Goal: Task Accomplishment & Management: Use online tool/utility

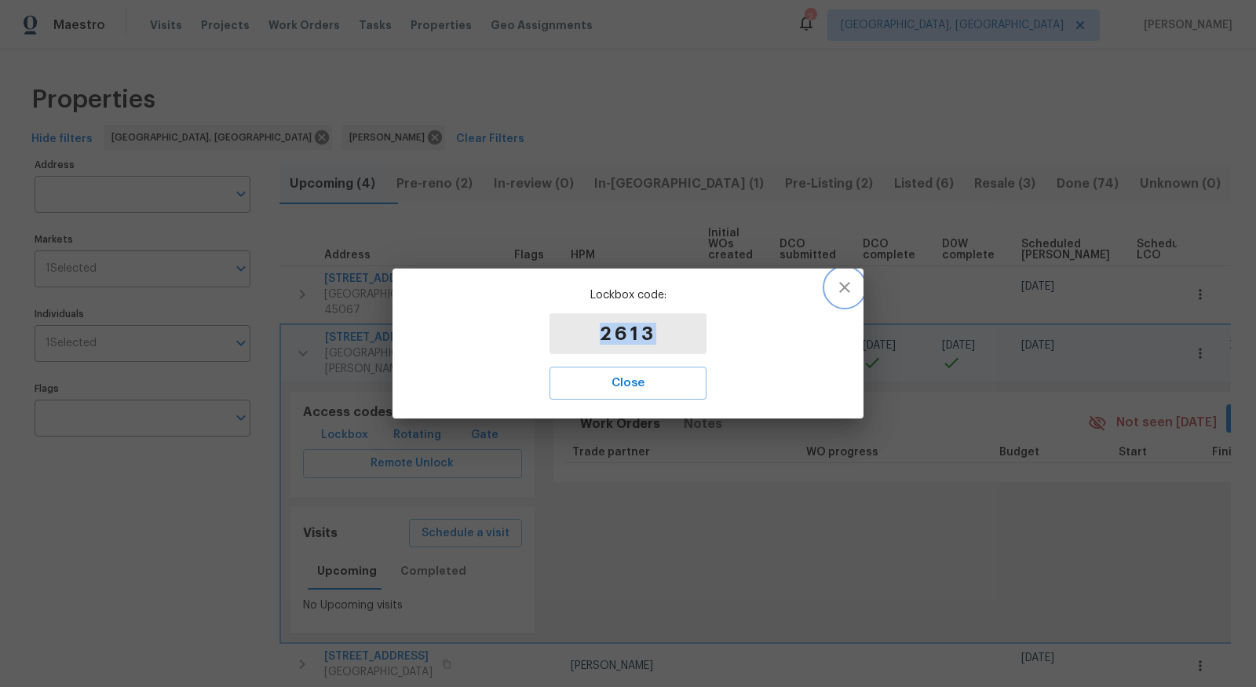
click at [848, 285] on icon "button" at bounding box center [844, 287] width 19 height 19
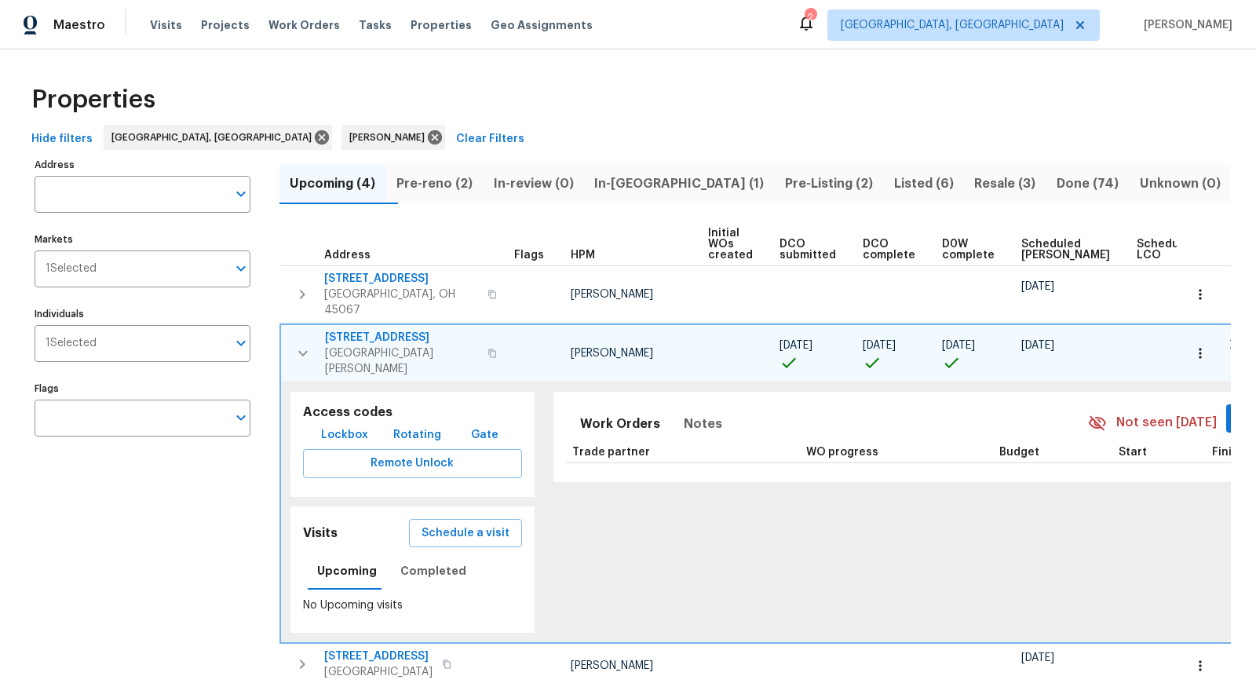
click at [382, 330] on span "7795 Rock Port Way" at bounding box center [401, 338] width 153 height 16
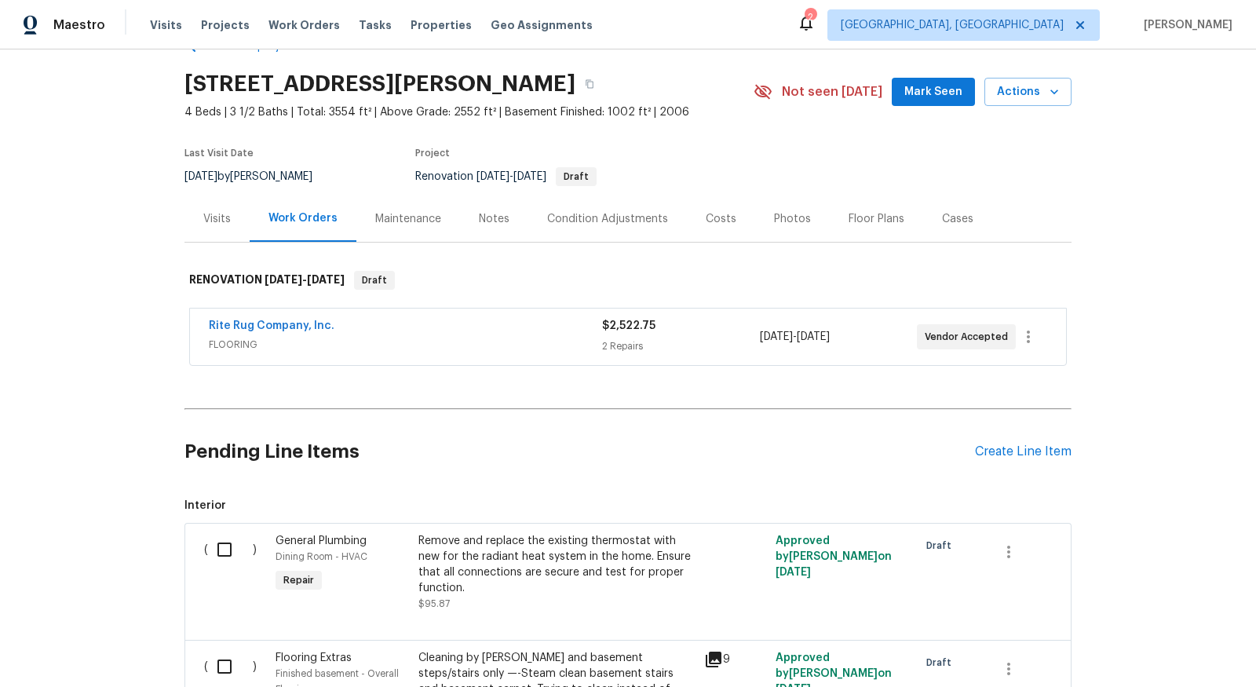
scroll to position [60, 0]
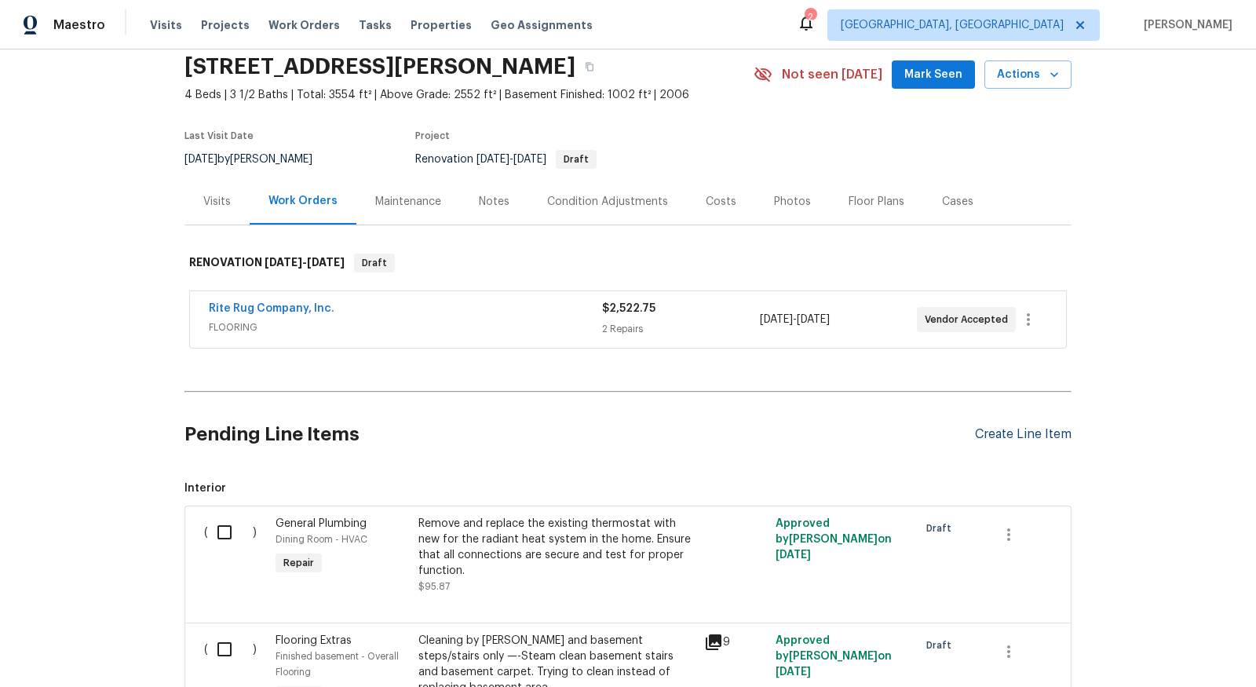
click at [1068, 429] on div "Create Line Item" at bounding box center [1023, 434] width 97 height 15
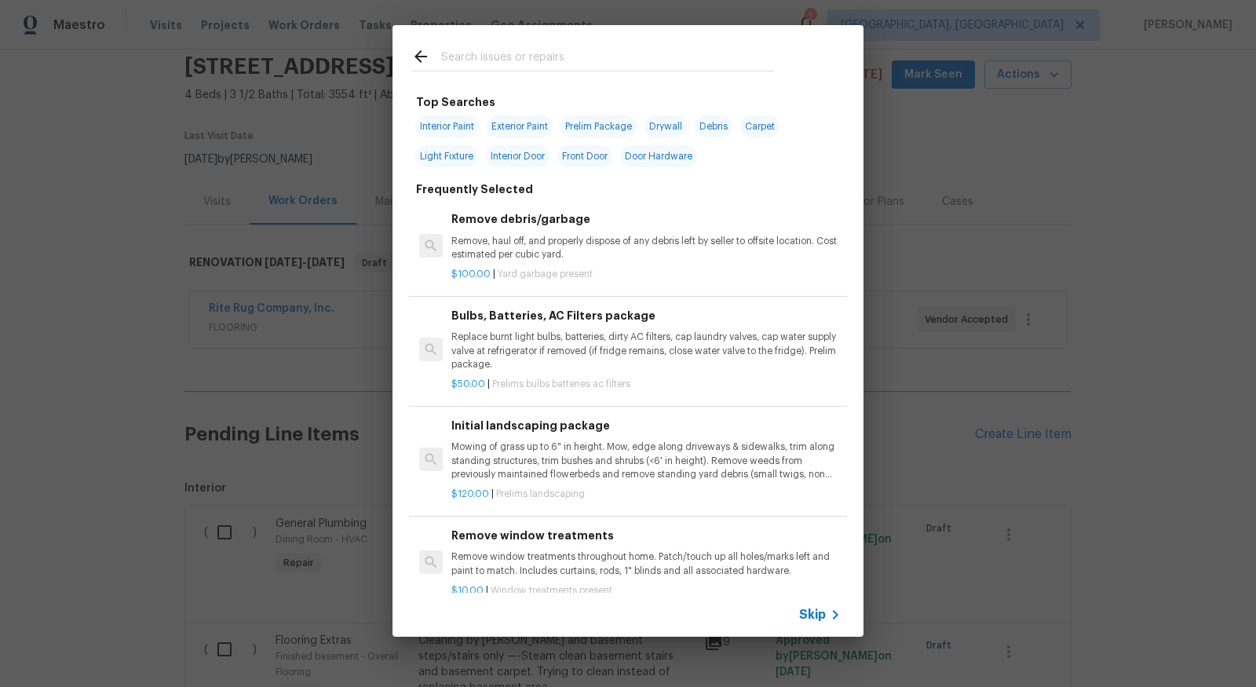
click at [720, 43] on div at bounding box center [593, 56] width 400 height 62
click at [718, 49] on input "text" at bounding box center [607, 59] width 333 height 24
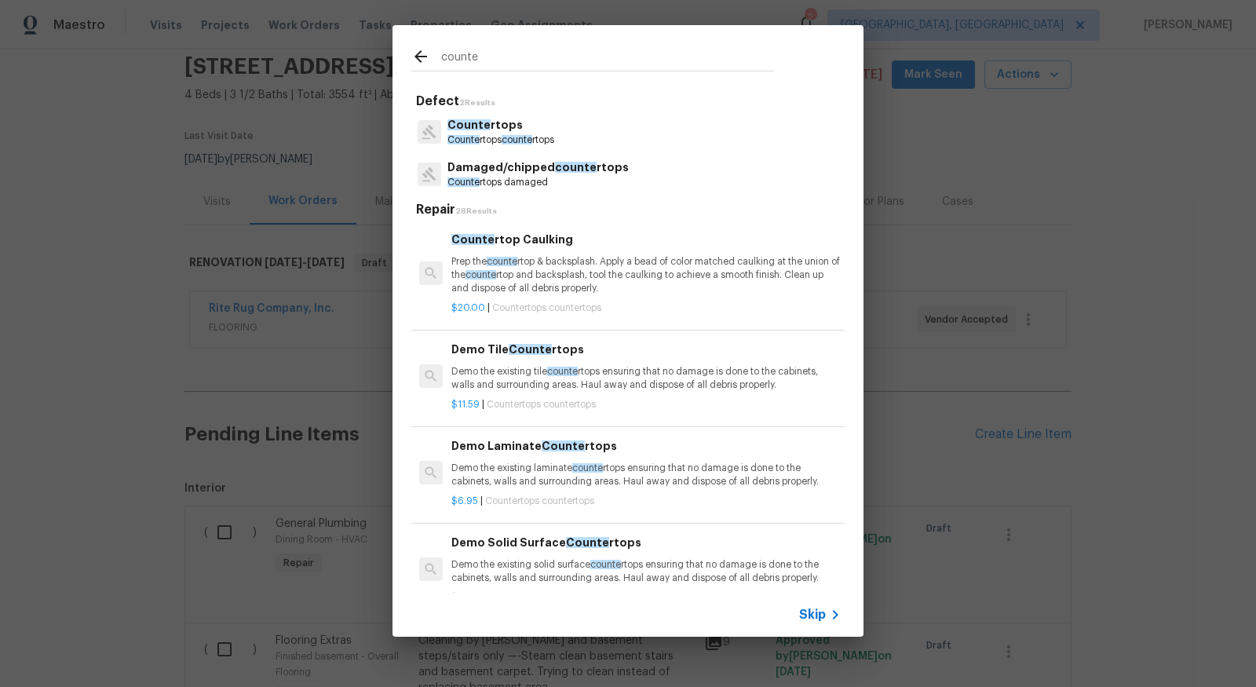
type input "counte"
click at [574, 137] on div "Counte rtops Counte rtops counte rtops" at bounding box center [627, 132] width 433 height 42
click at [510, 138] on span "counte" at bounding box center [517, 139] width 31 height 9
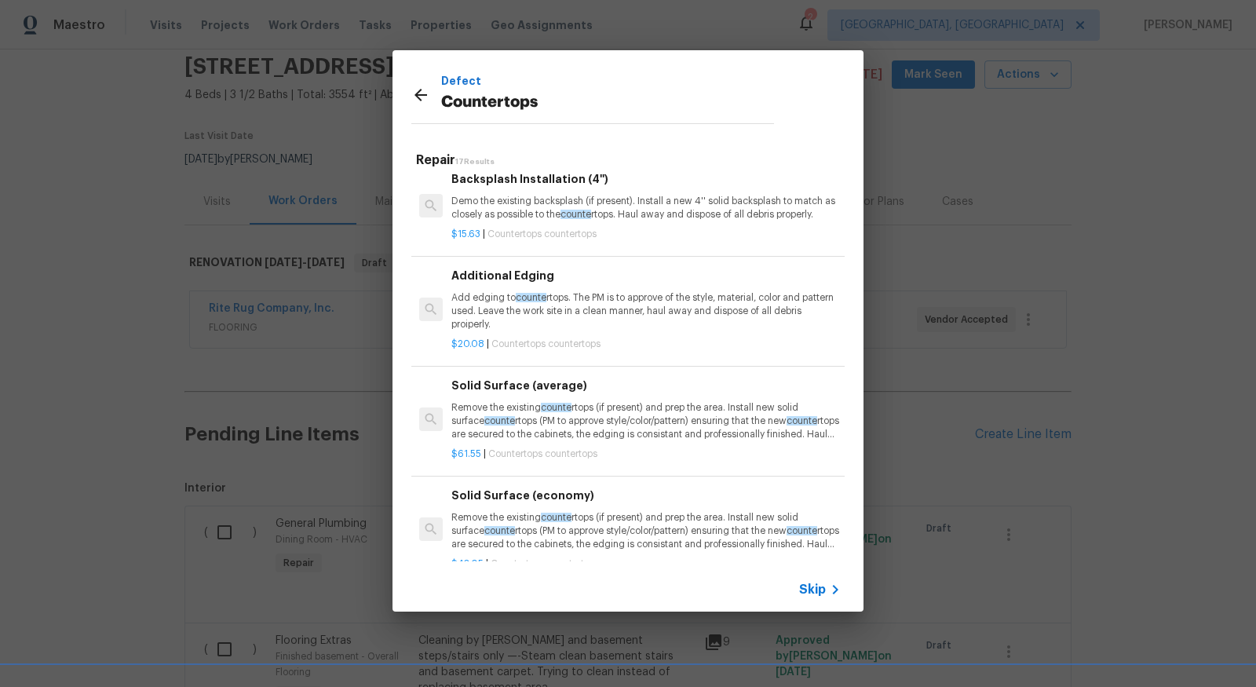
scroll to position [422, 0]
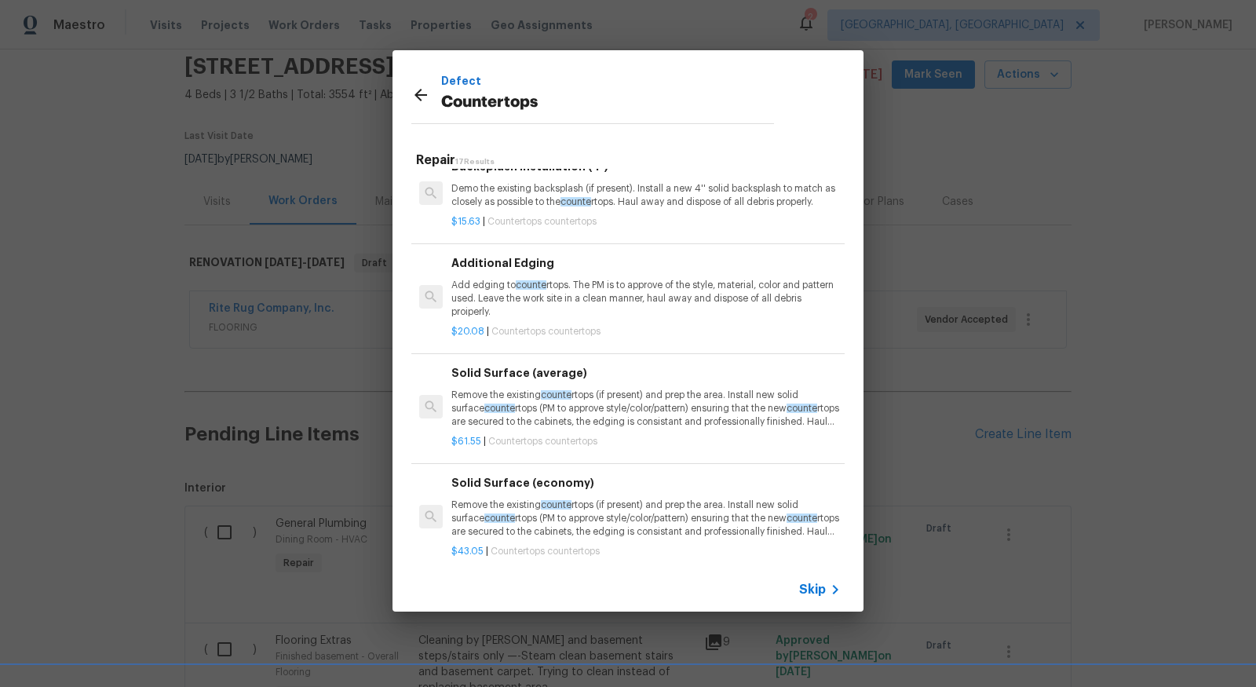
click at [542, 414] on p "Remove the existing counte rtops (if present) and prep the area. Install new so…" at bounding box center [645, 409] width 389 height 40
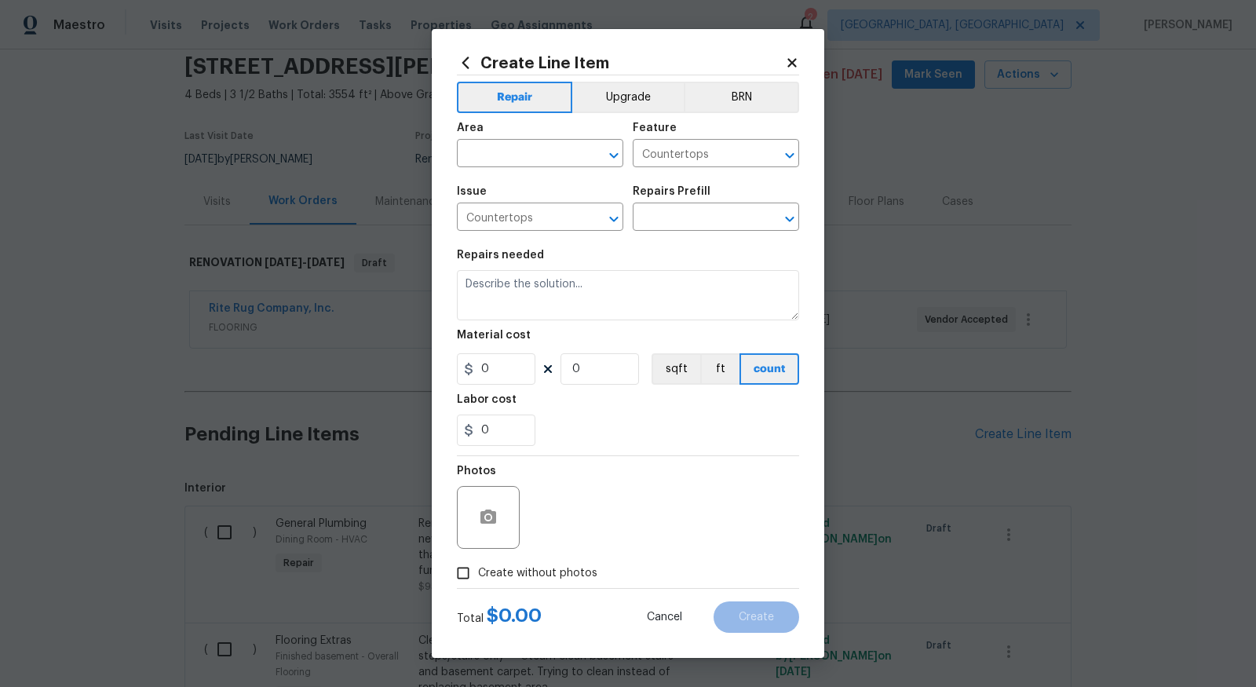
type input "Solid Surface (average) $61.55"
type textarea "Remove the existing countertops (if present) and prep the area. Install new sol…"
type input "61.55"
type input "1"
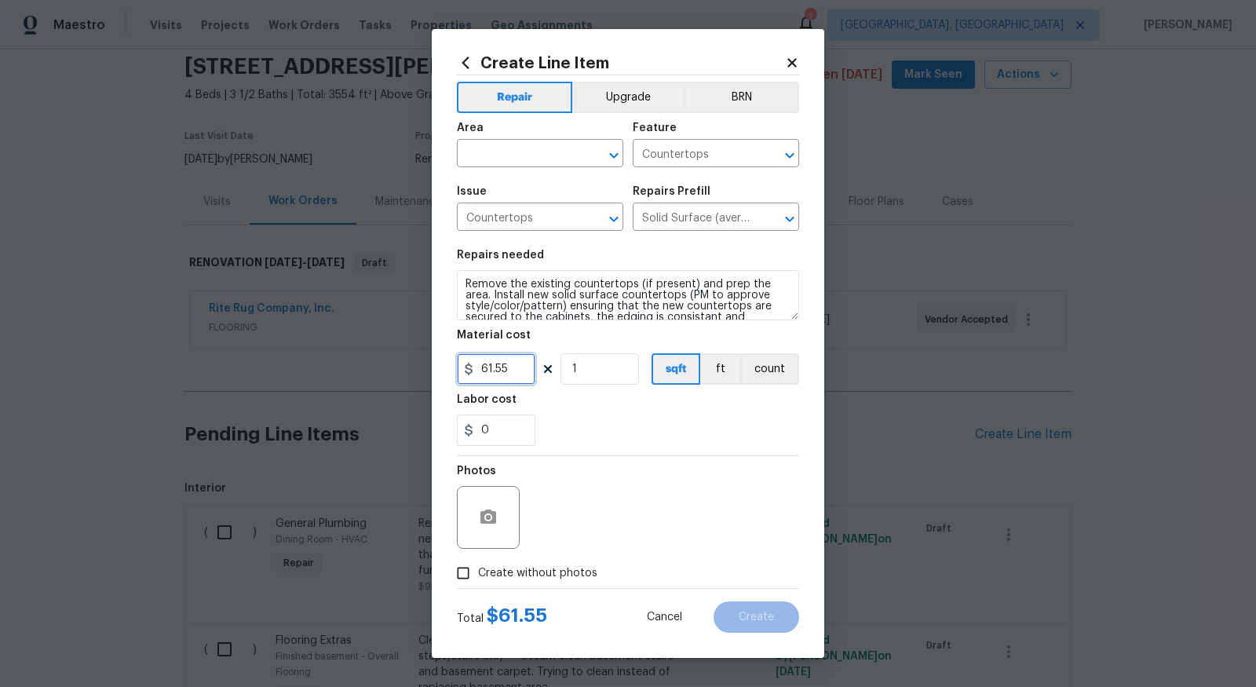
click at [519, 359] on input "61.55" at bounding box center [496, 368] width 79 height 31
click at [528, 134] on div "Area" at bounding box center [540, 132] width 166 height 20
type input "75"
click at [532, 156] on input "text" at bounding box center [518, 155] width 122 height 24
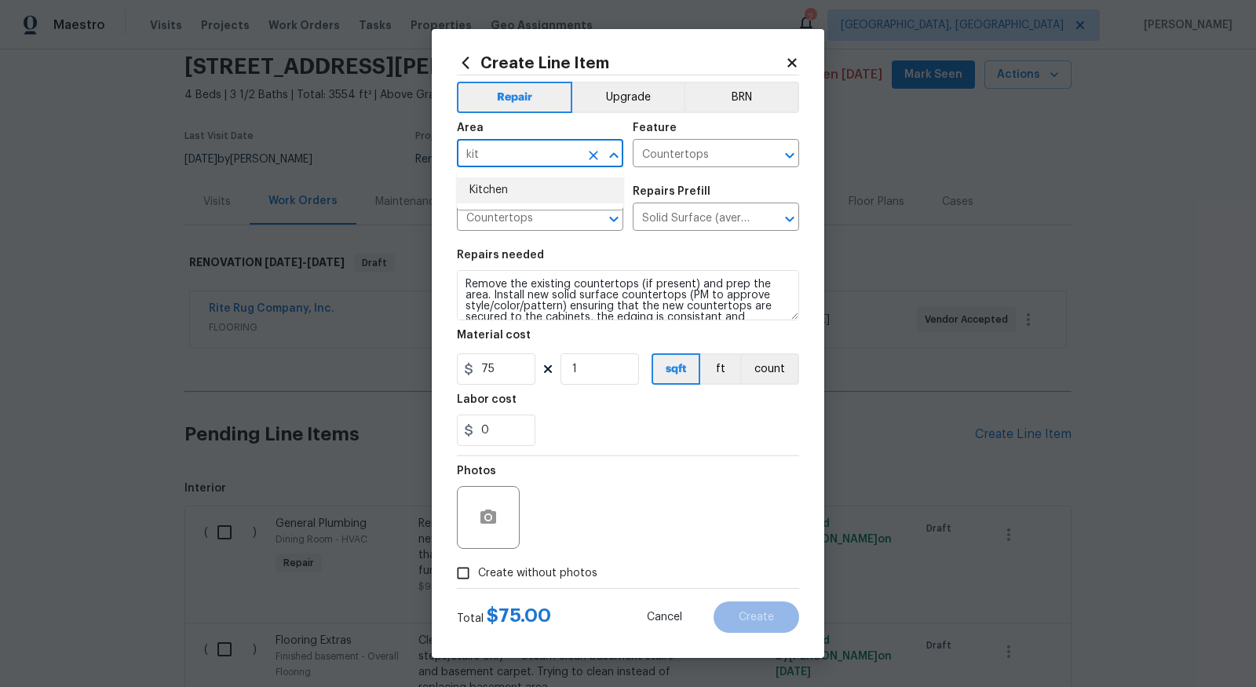
click at [533, 202] on li "Kitchen" at bounding box center [540, 190] width 166 height 26
type input "Kitchen"
click at [628, 104] on button "Upgrade" at bounding box center [628, 97] width 112 height 31
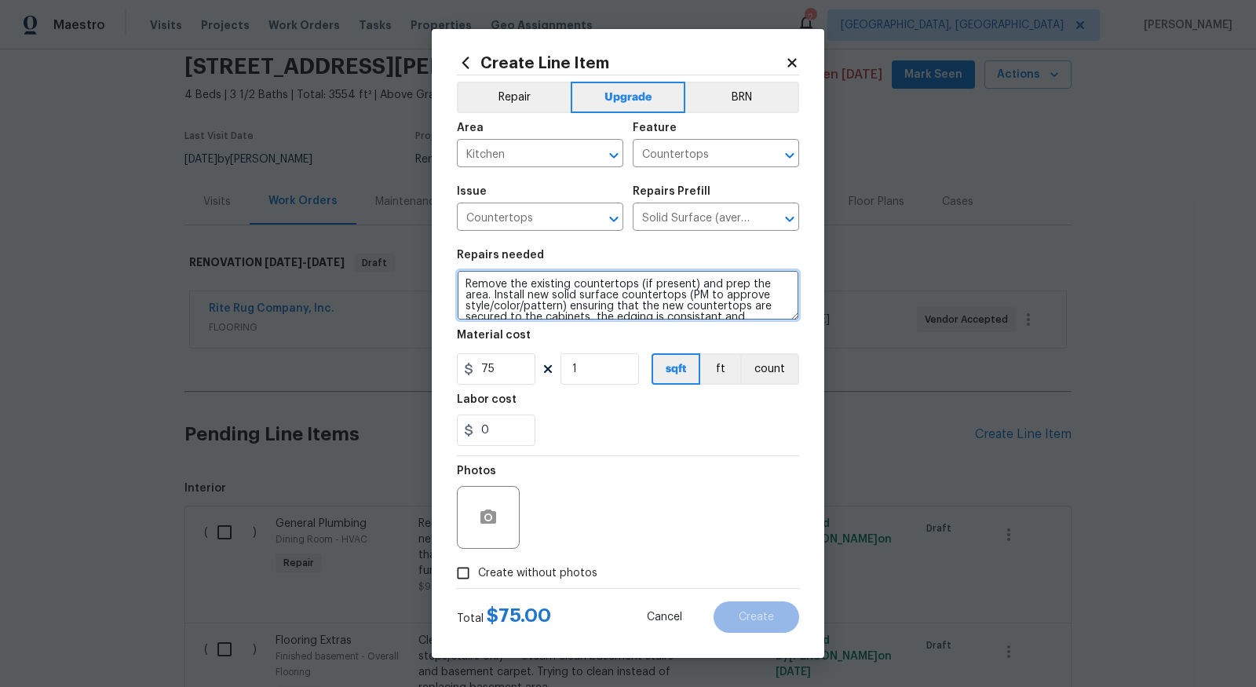
click at [469, 283] on textarea "Remove the existing countertops (if present) and prep the area. Install new sol…" at bounding box center [628, 295] width 342 height 50
click at [478, 281] on textarea "Remove the existing countertops (if present) and prep the area. Install new sol…" at bounding box center [628, 295] width 342 height 50
type textarea "Provide quote for new granite countertops with single bowl sink and no backspla…"
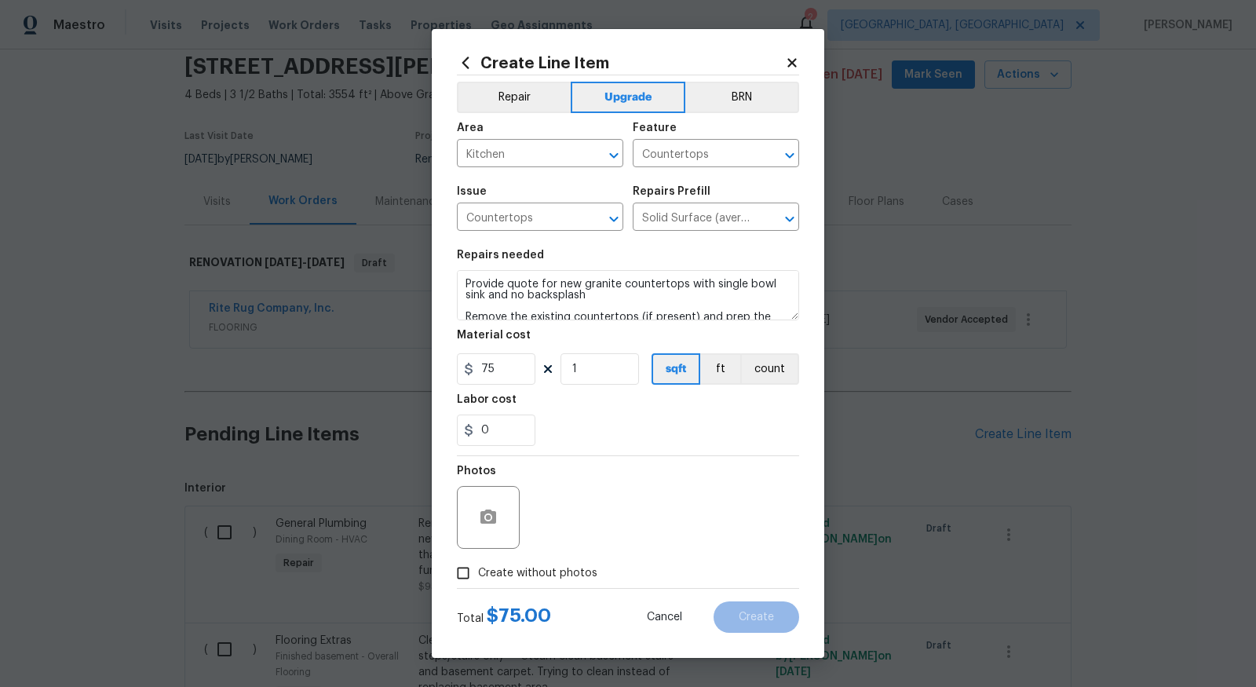
click at [471, 572] on input "Create without photos" at bounding box center [463, 573] width 30 height 30
checkbox input "true"
click at [605, 523] on textarea at bounding box center [665, 517] width 267 height 63
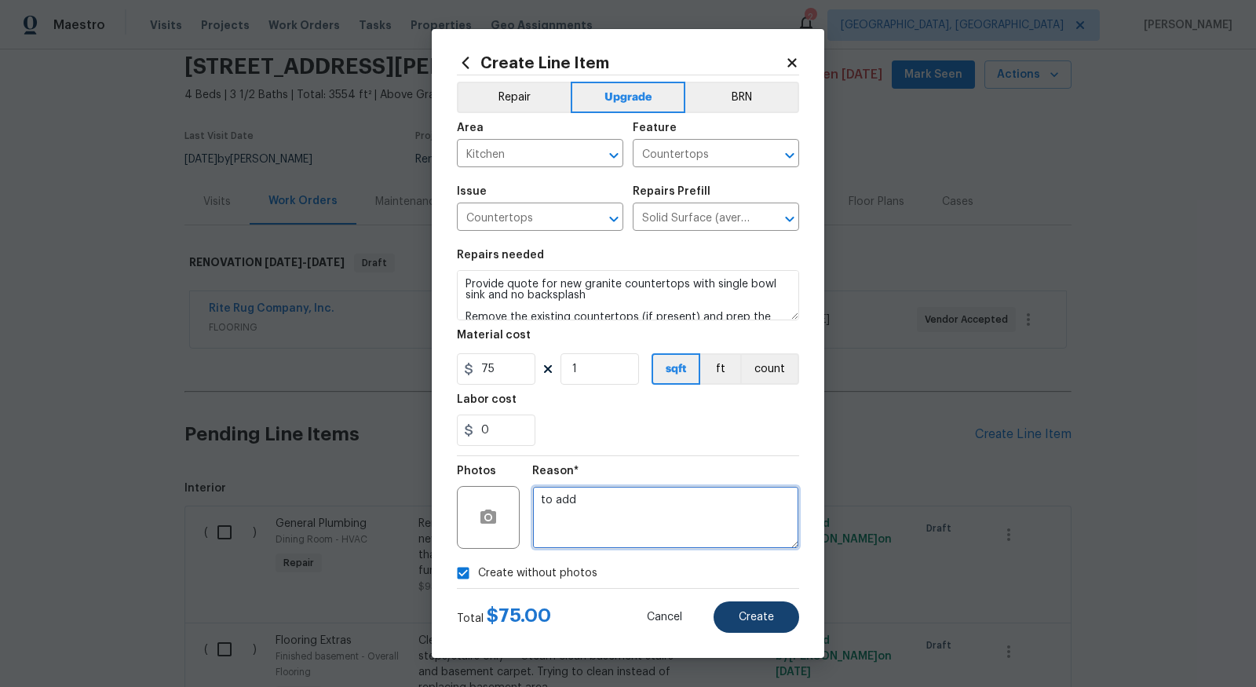
type textarea "to add"
click at [763, 624] on button "Create" at bounding box center [757, 616] width 86 height 31
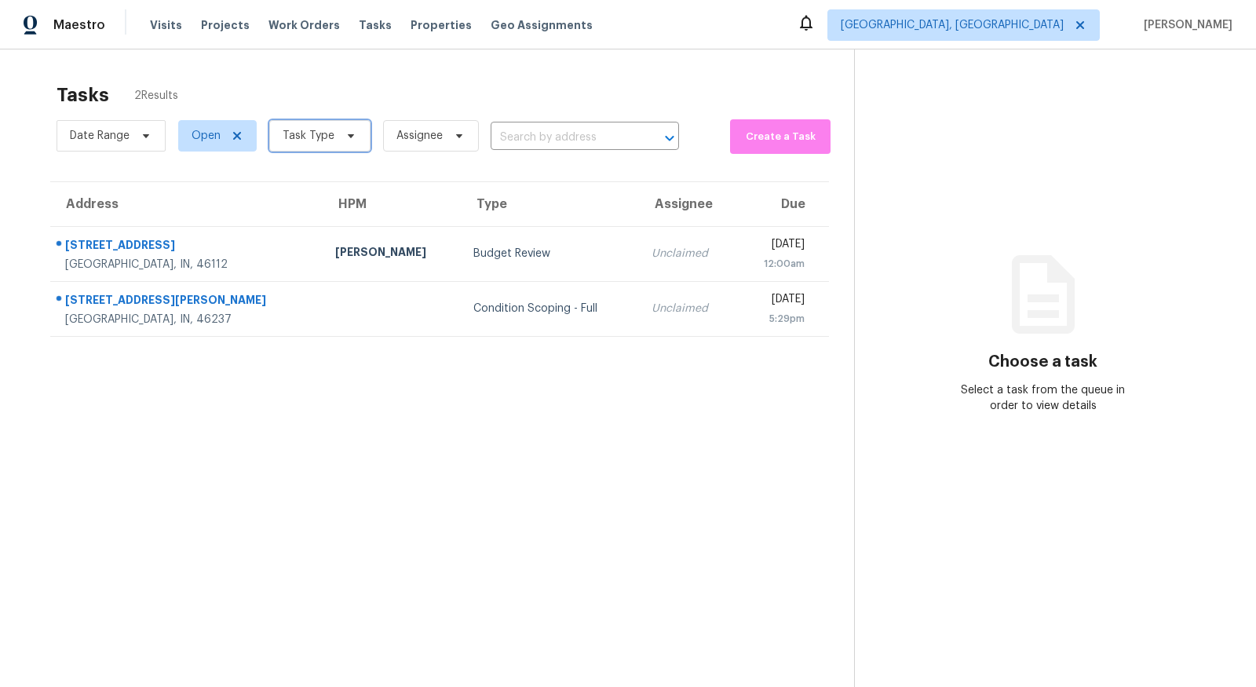
click at [314, 136] on span "Task Type" at bounding box center [309, 136] width 52 height 16
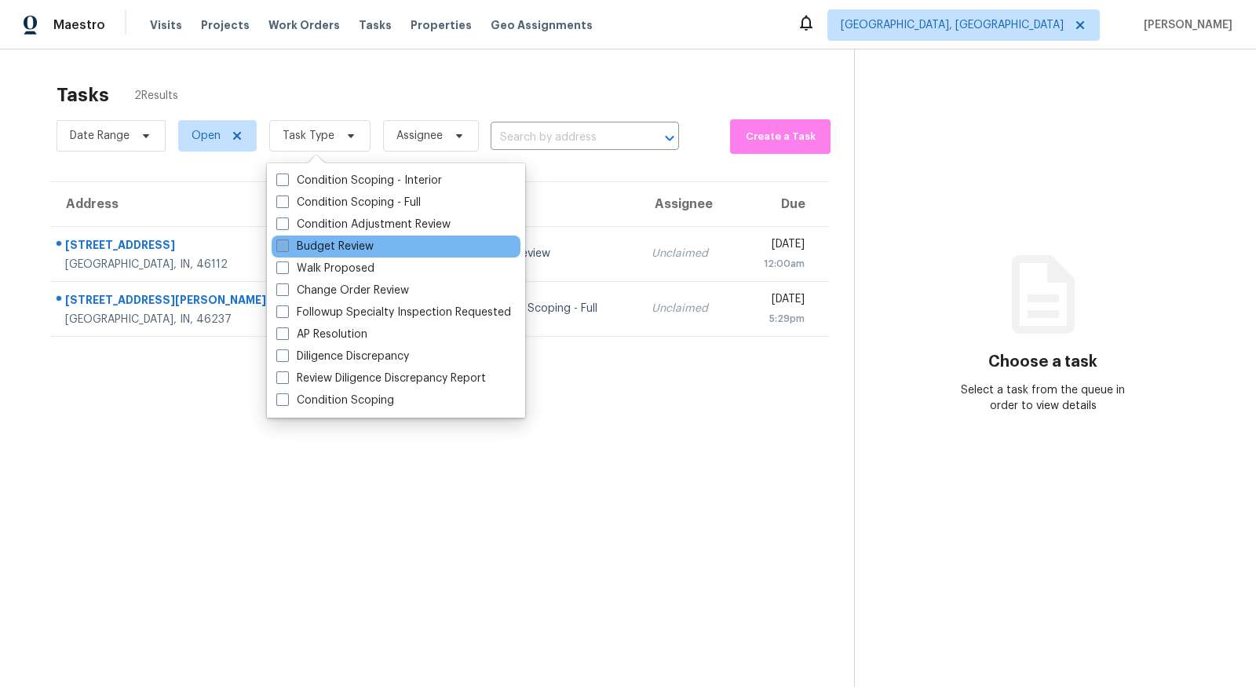
click at [342, 247] on label "Budget Review" at bounding box center [324, 247] width 97 height 16
click at [287, 247] on input "Budget Review" at bounding box center [281, 244] width 10 height 10
checkbox input "true"
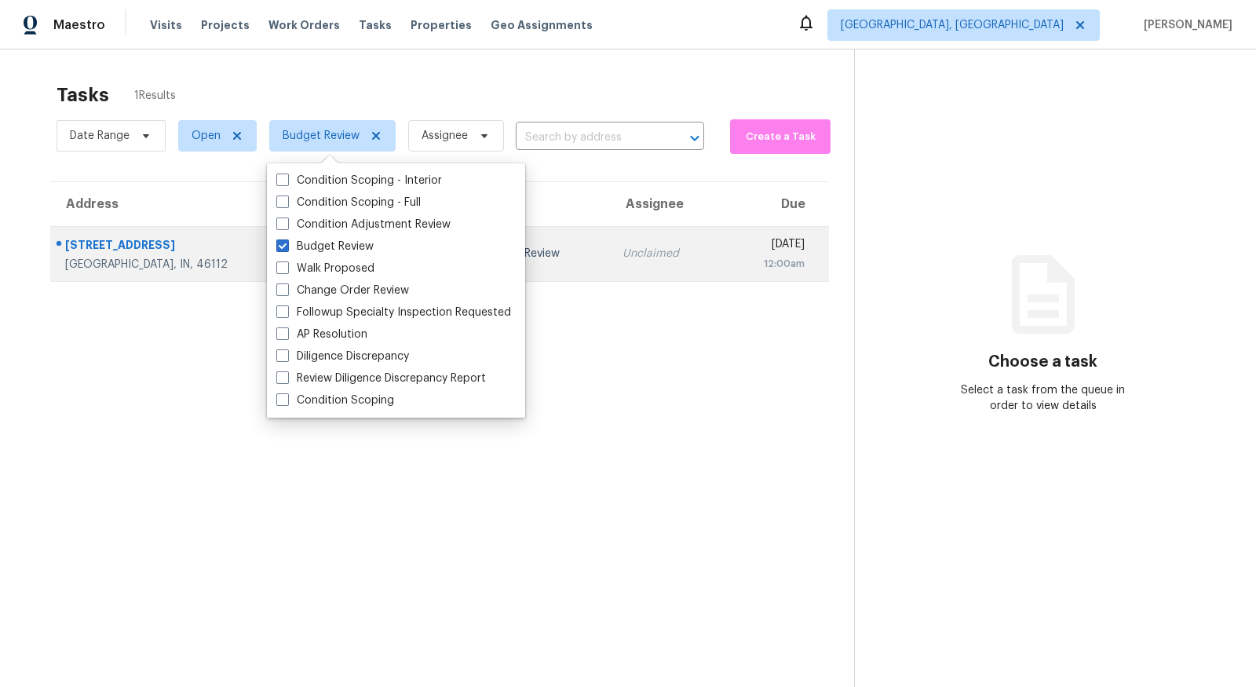
click at [623, 250] on div "Unclaimed" at bounding box center [666, 254] width 87 height 16
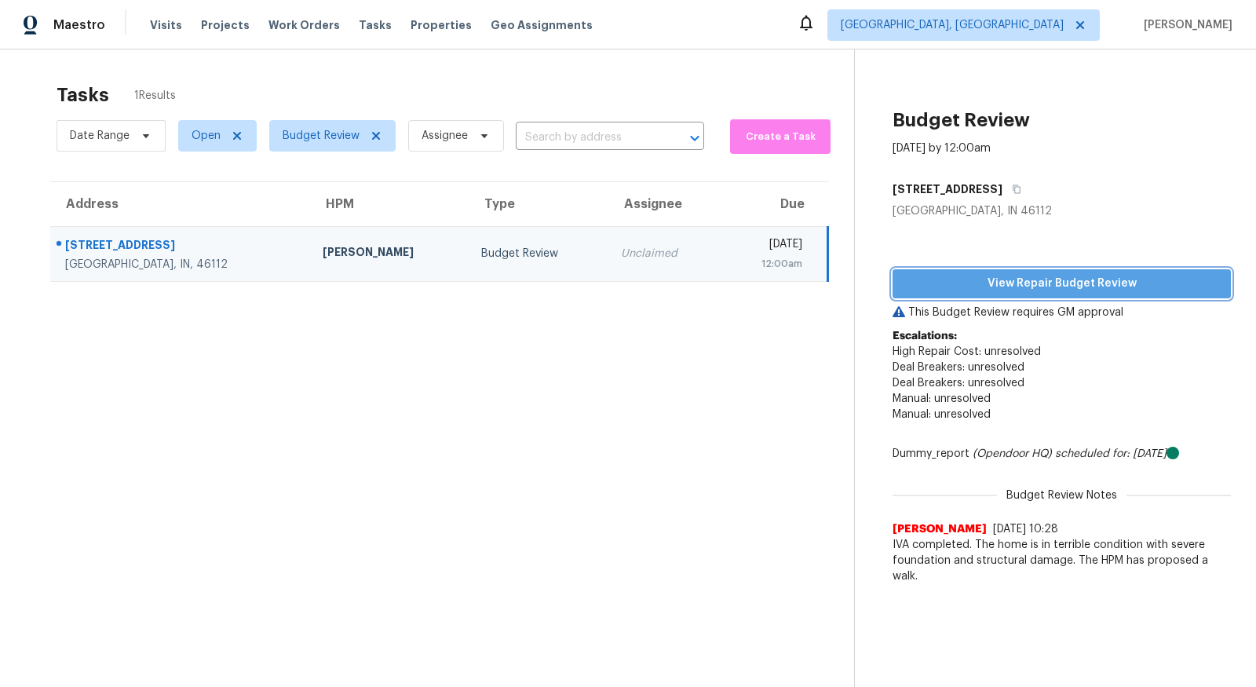
click at [940, 277] on span "View Repair Budget Review" at bounding box center [1061, 284] width 313 height 20
